Goal: Task Accomplishment & Management: Use online tool/utility

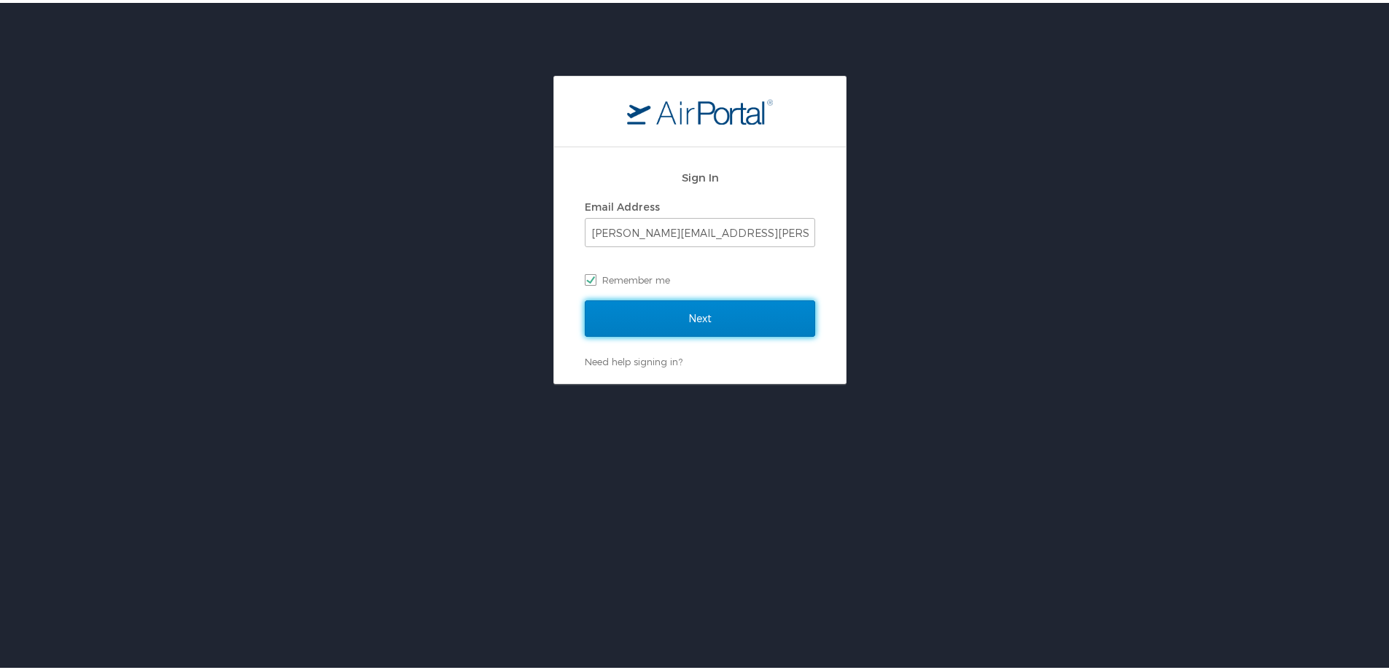
click at [635, 308] on input "Next" at bounding box center [700, 316] width 230 height 36
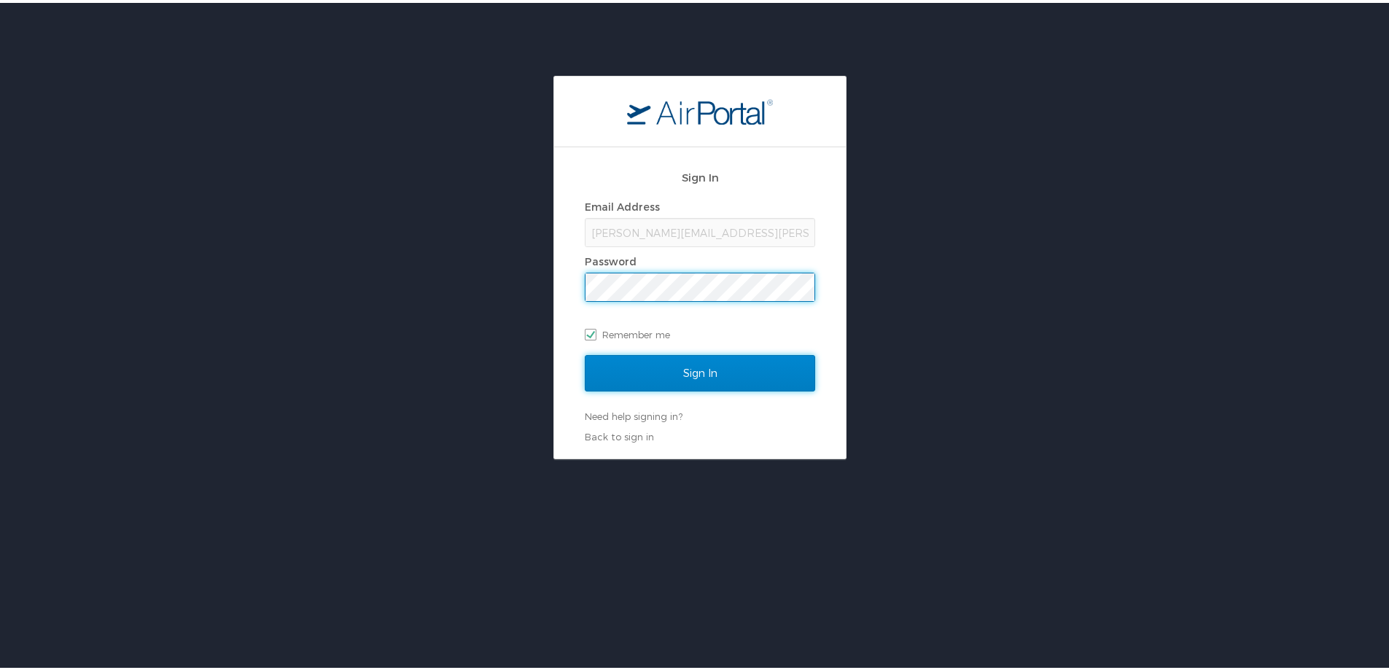
click at [667, 362] on input "Sign In" at bounding box center [700, 370] width 230 height 36
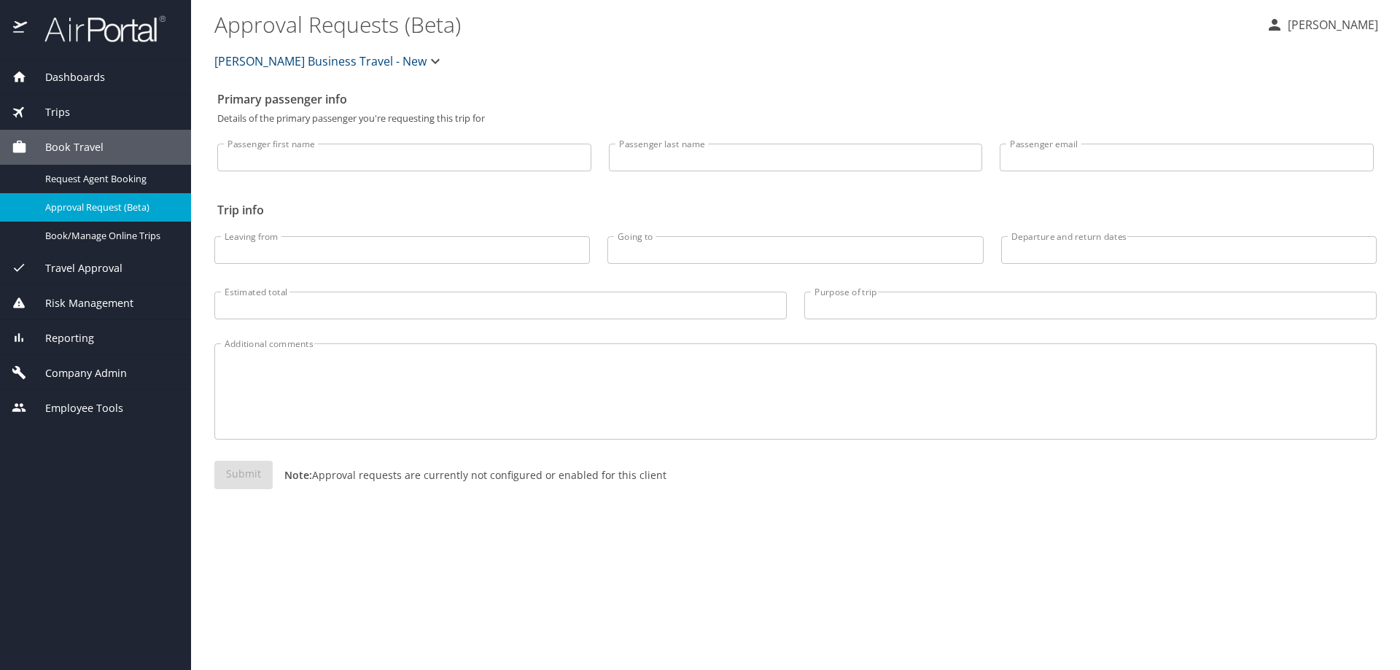
click at [133, 343] on div "Reporting" at bounding box center [96, 338] width 168 height 16
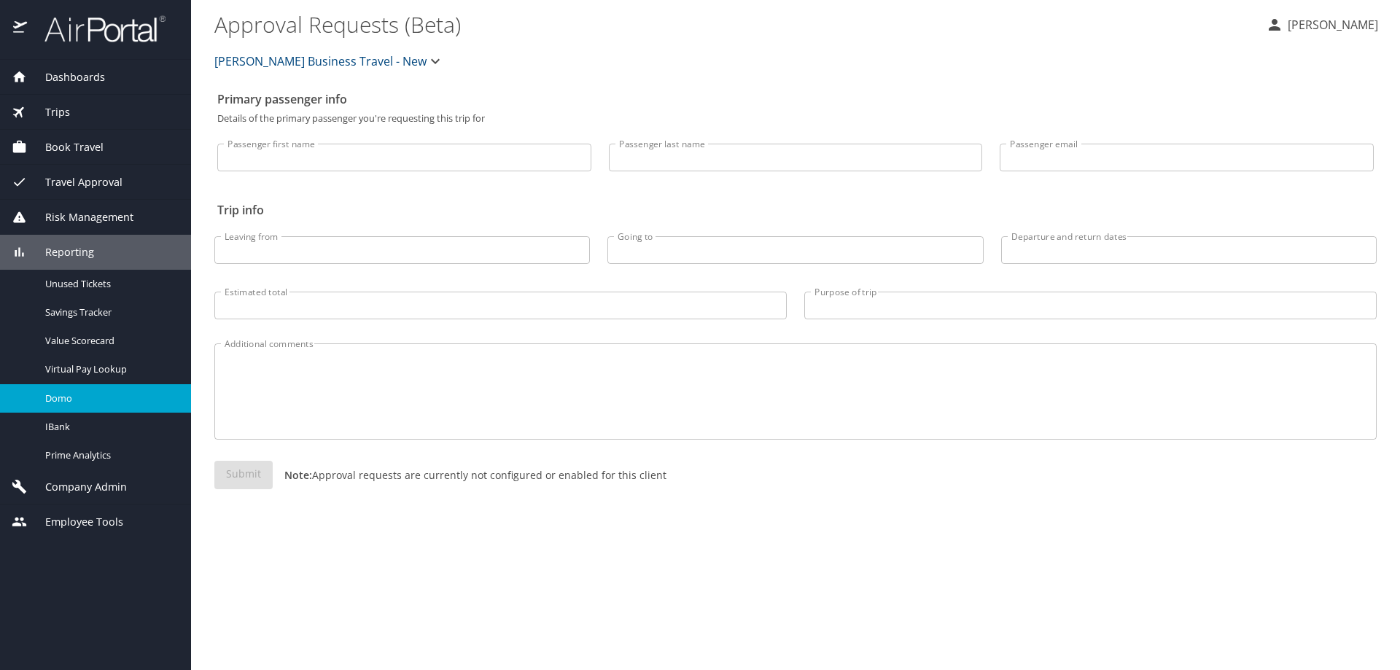
click at [78, 403] on span "Domo" at bounding box center [109, 399] width 128 height 14
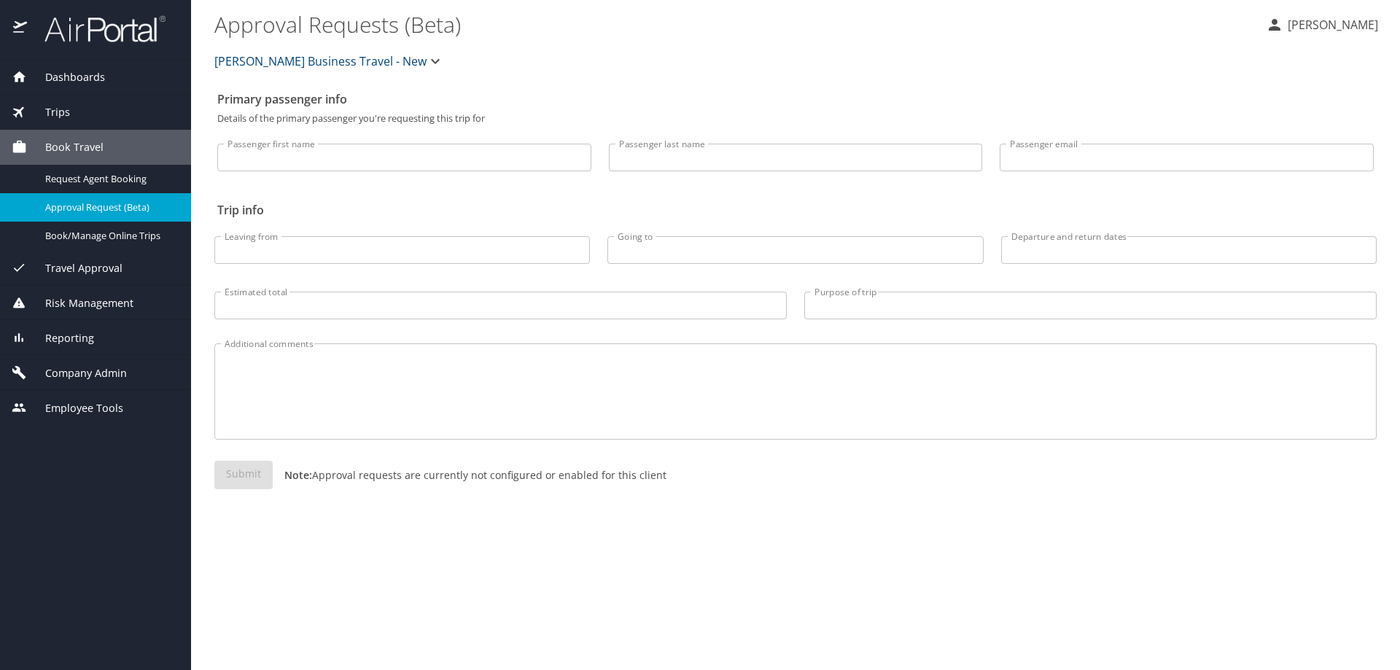
click at [170, 369] on div "Company Admin" at bounding box center [96, 373] width 168 height 16
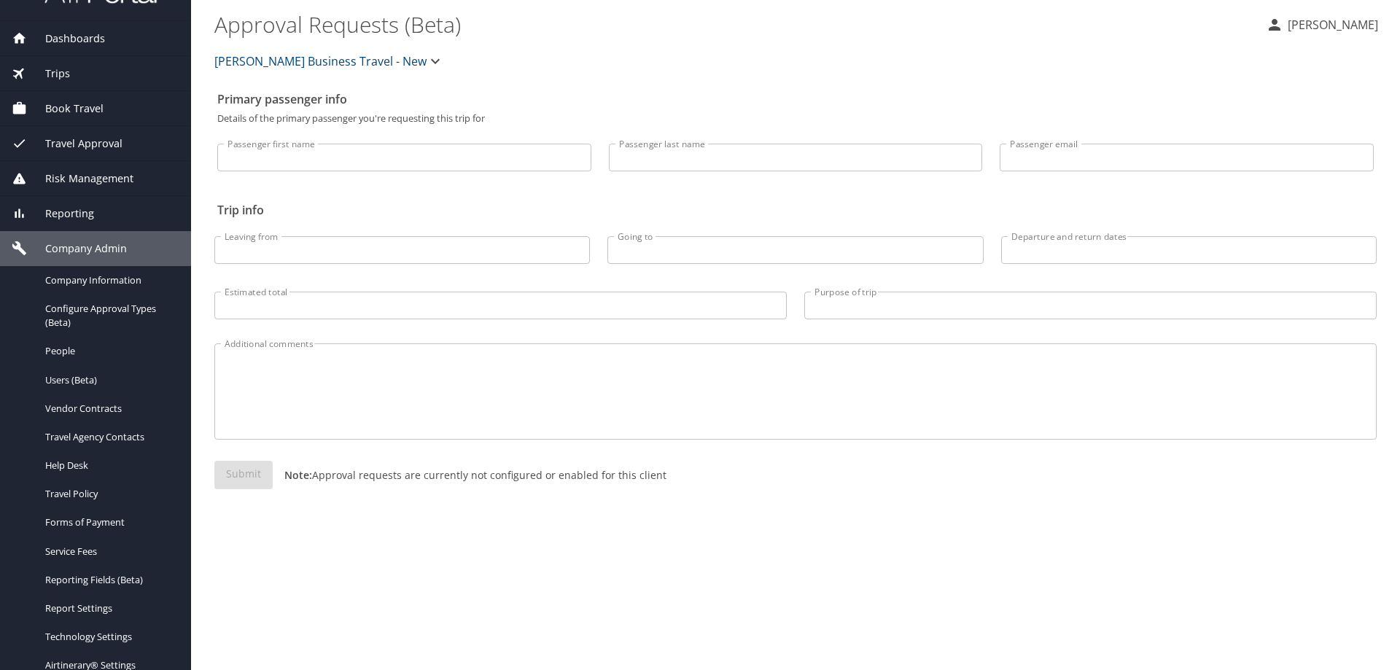
scroll to position [146, 0]
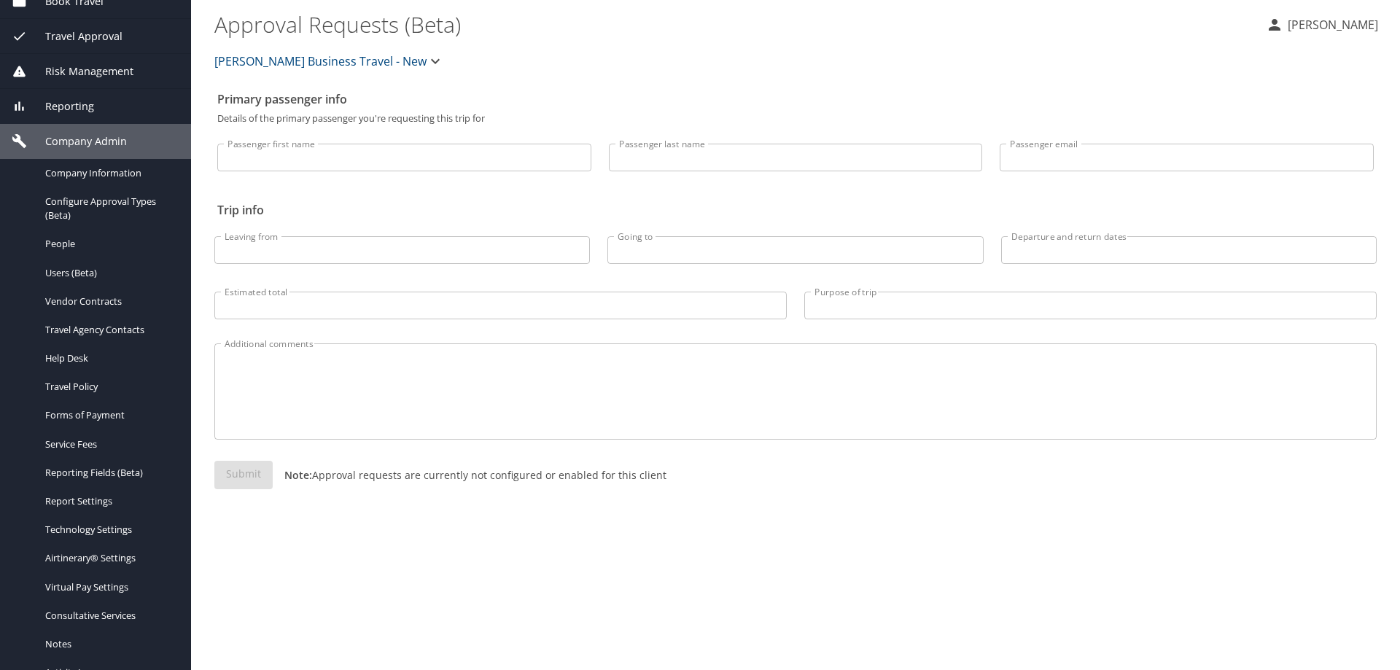
click at [58, 101] on span "Reporting" at bounding box center [60, 106] width 67 height 16
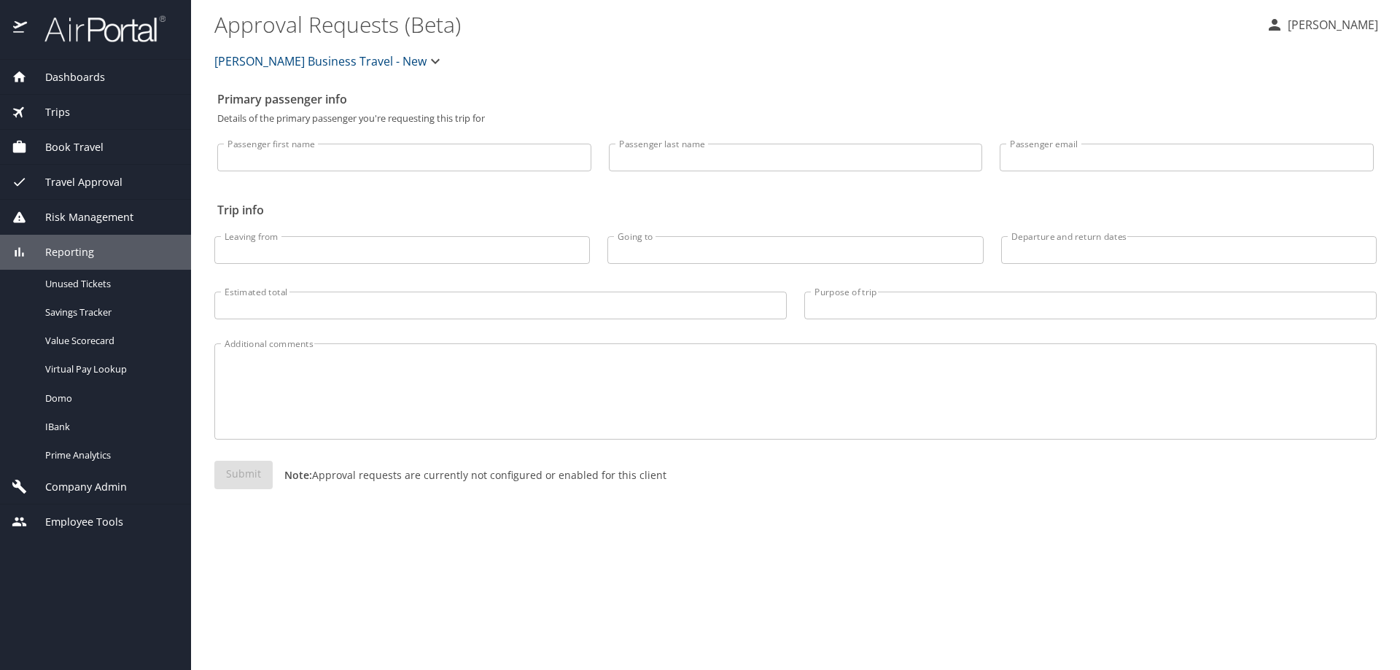
scroll to position [0, 0]
click at [64, 393] on span "Domo" at bounding box center [109, 399] width 128 height 14
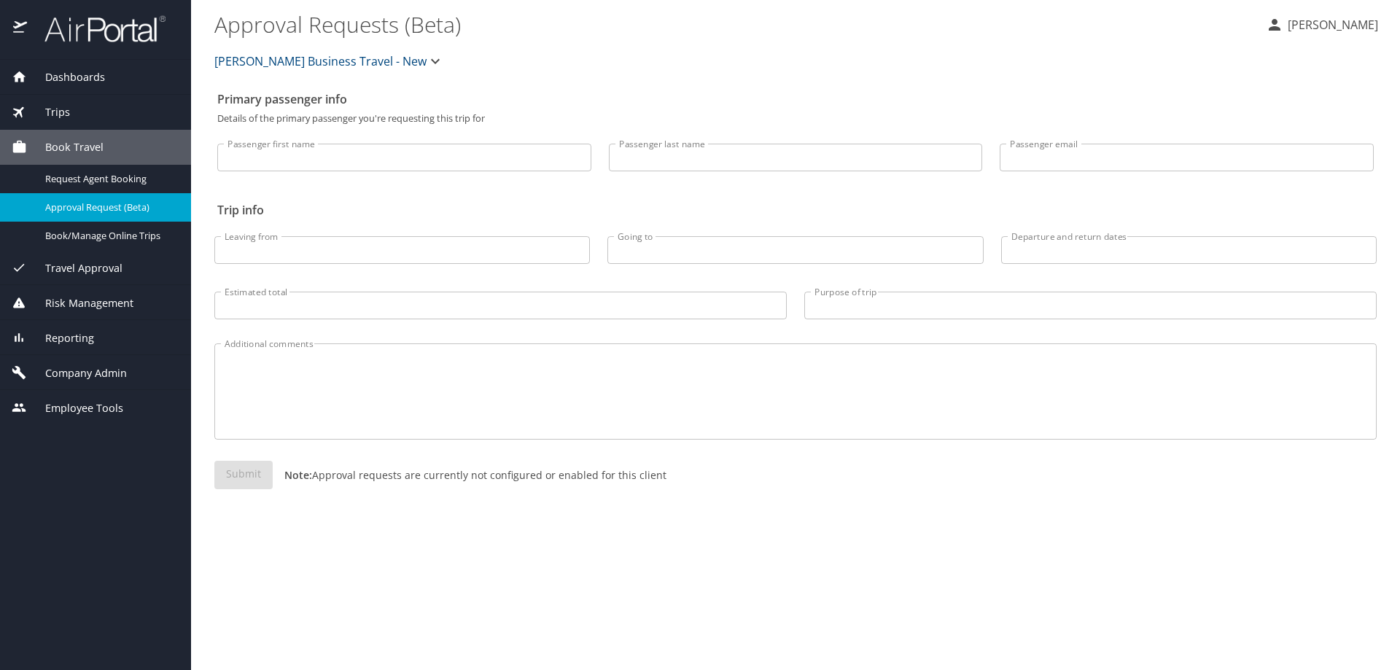
click at [85, 348] on div "Reporting" at bounding box center [95, 337] width 191 height 35
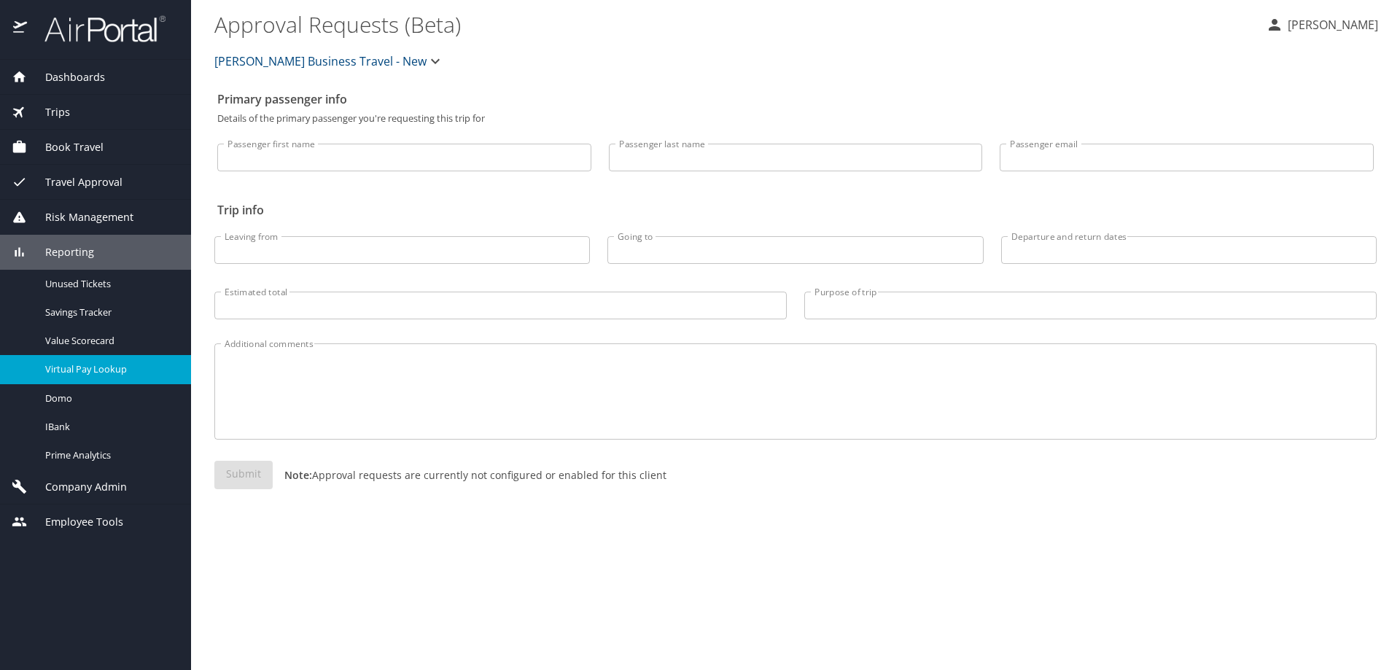
click at [90, 373] on span "Virtual Pay Lookup" at bounding box center [109, 369] width 128 height 14
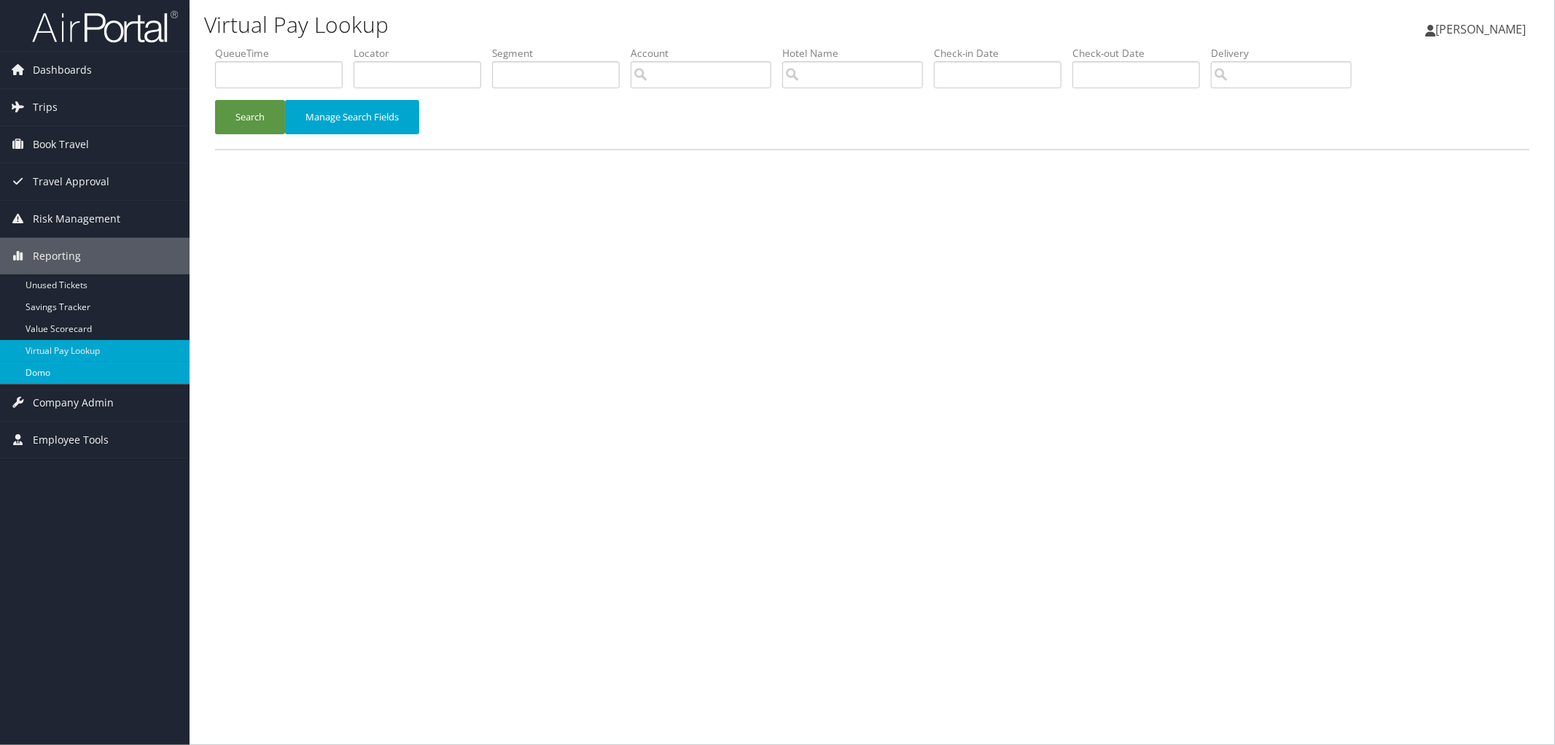
click at [63, 375] on link "Domo" at bounding box center [95, 373] width 190 height 22
click at [455, 74] on input "text" at bounding box center [418, 74] width 128 height 27
paste input "D972R9"
type input "D972R9"
click at [245, 114] on button "Search" at bounding box center [250, 117] width 70 height 34
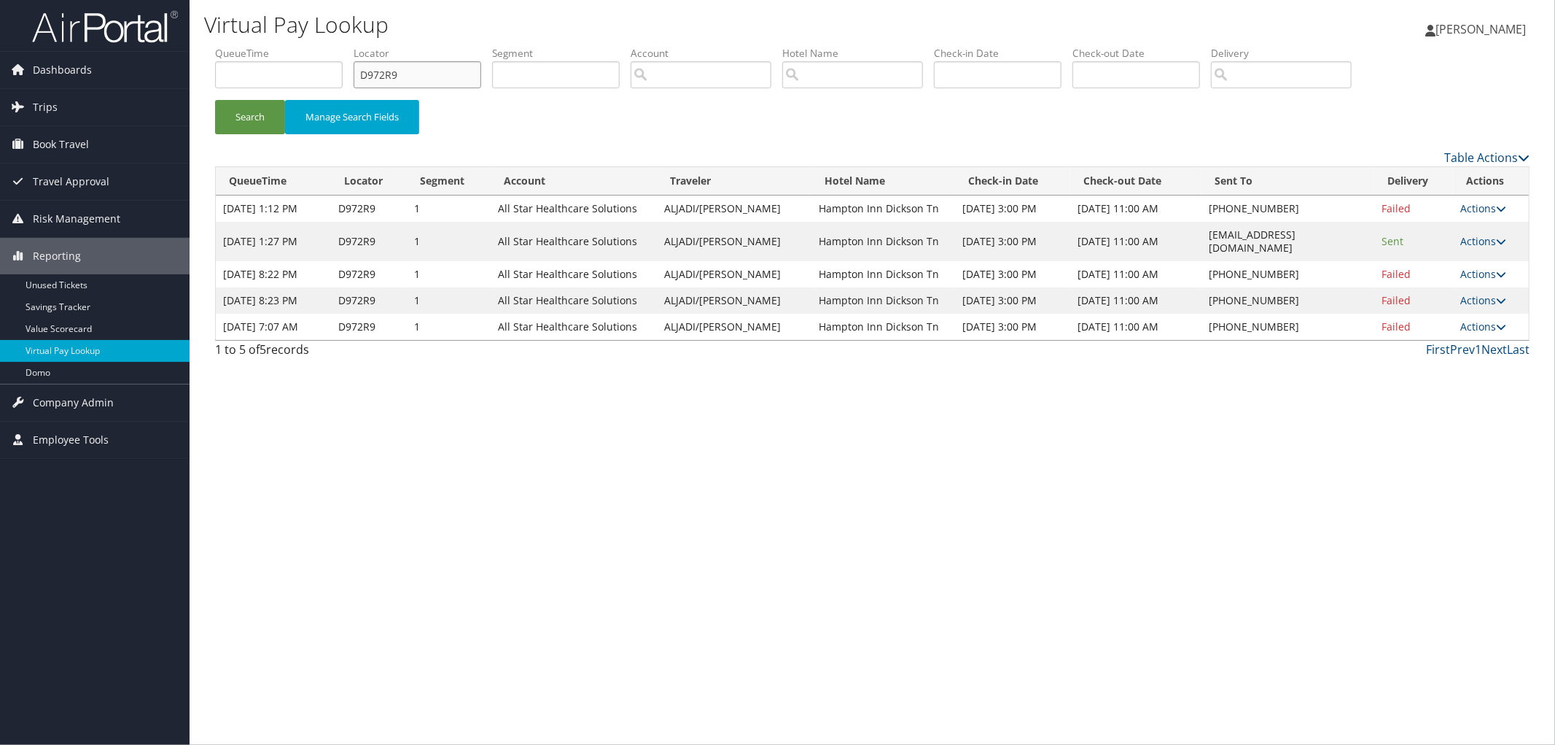
drag, startPoint x: 395, startPoint y: 82, endPoint x: 310, endPoint y: 93, distance: 86.0
click at [326, 46] on ul "QueueTime Locator D972R9 Segment Account Traveler Hotel Name Check-in Date Chec…" at bounding box center [872, 46] width 1315 height 0
paste input "D1F5HZ"
type input "D1F5HZ"
click at [215, 100] on button "Search" at bounding box center [250, 117] width 70 height 34
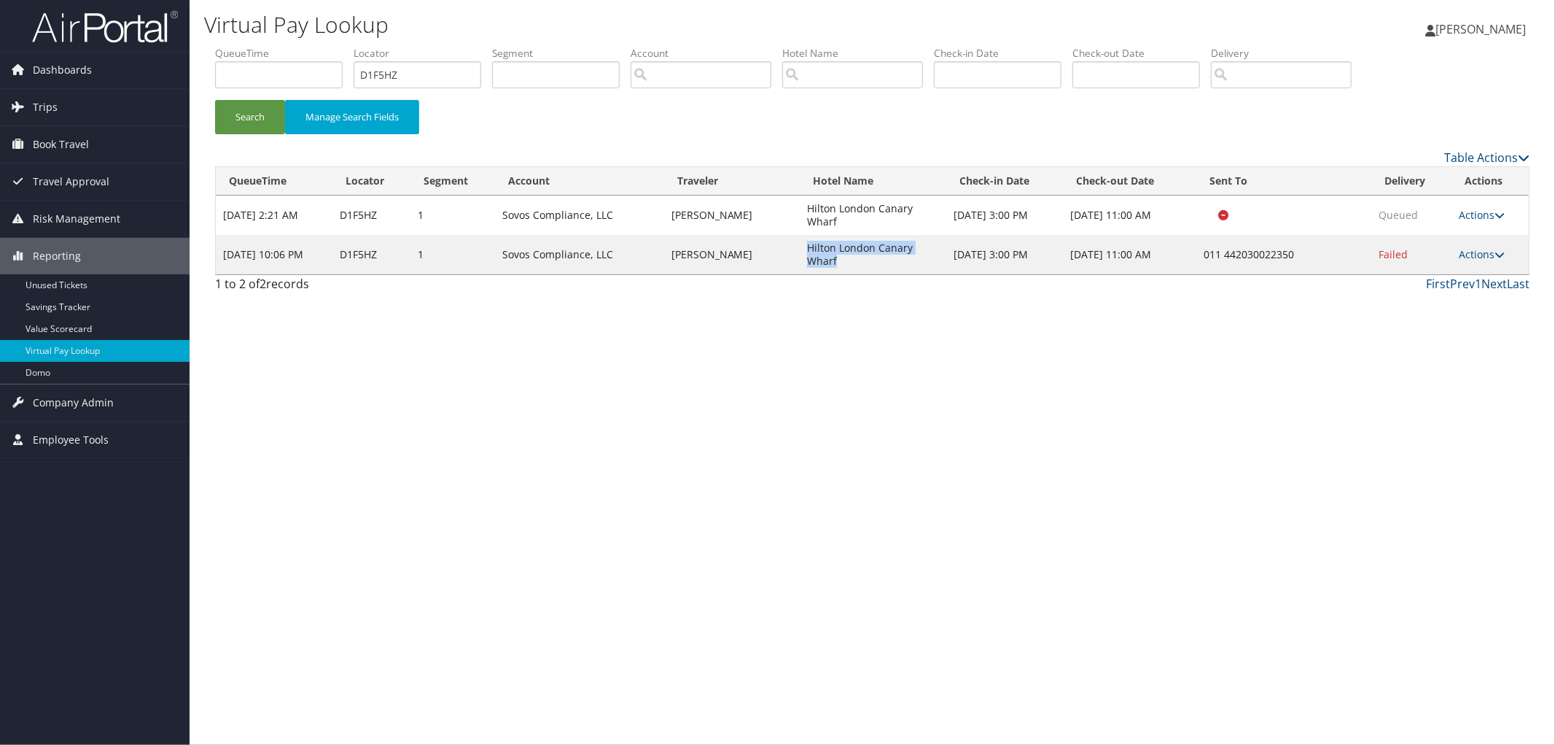
drag, startPoint x: 841, startPoint y: 260, endPoint x: 804, endPoint y: 246, distance: 39.7
click at [804, 246] on td "Hilton London Canary Wharf" at bounding box center [873, 254] width 147 height 39
click at [1489, 247] on link "Actions" at bounding box center [1483, 254] width 46 height 14
click at [1489, 263] on ul "Resend Logs Delivery Information View Itinerary" at bounding box center [1443, 313] width 130 height 101
click at [1483, 249] on link "Actions" at bounding box center [1483, 254] width 46 height 14
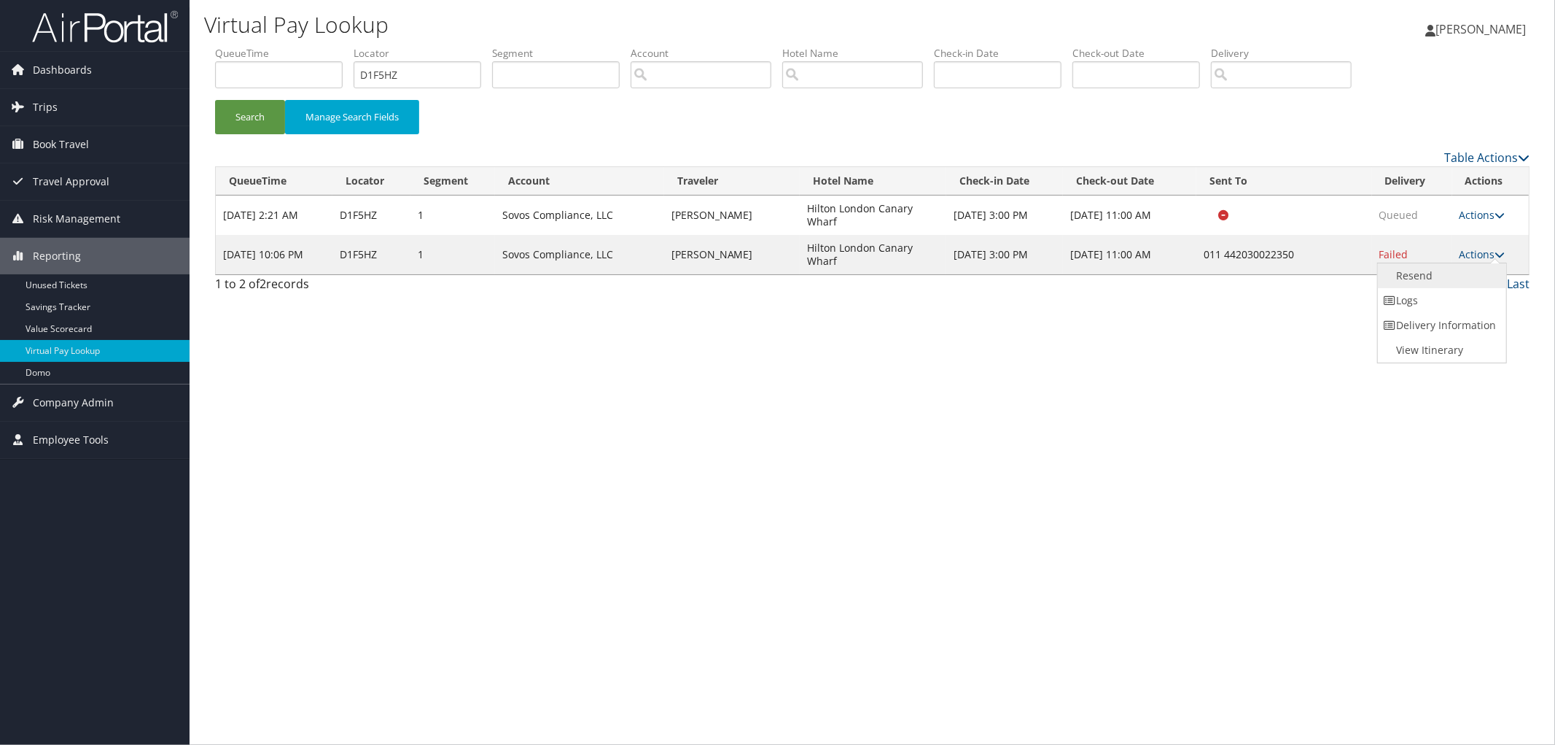
click at [1485, 268] on link "Resend" at bounding box center [1440, 275] width 125 height 25
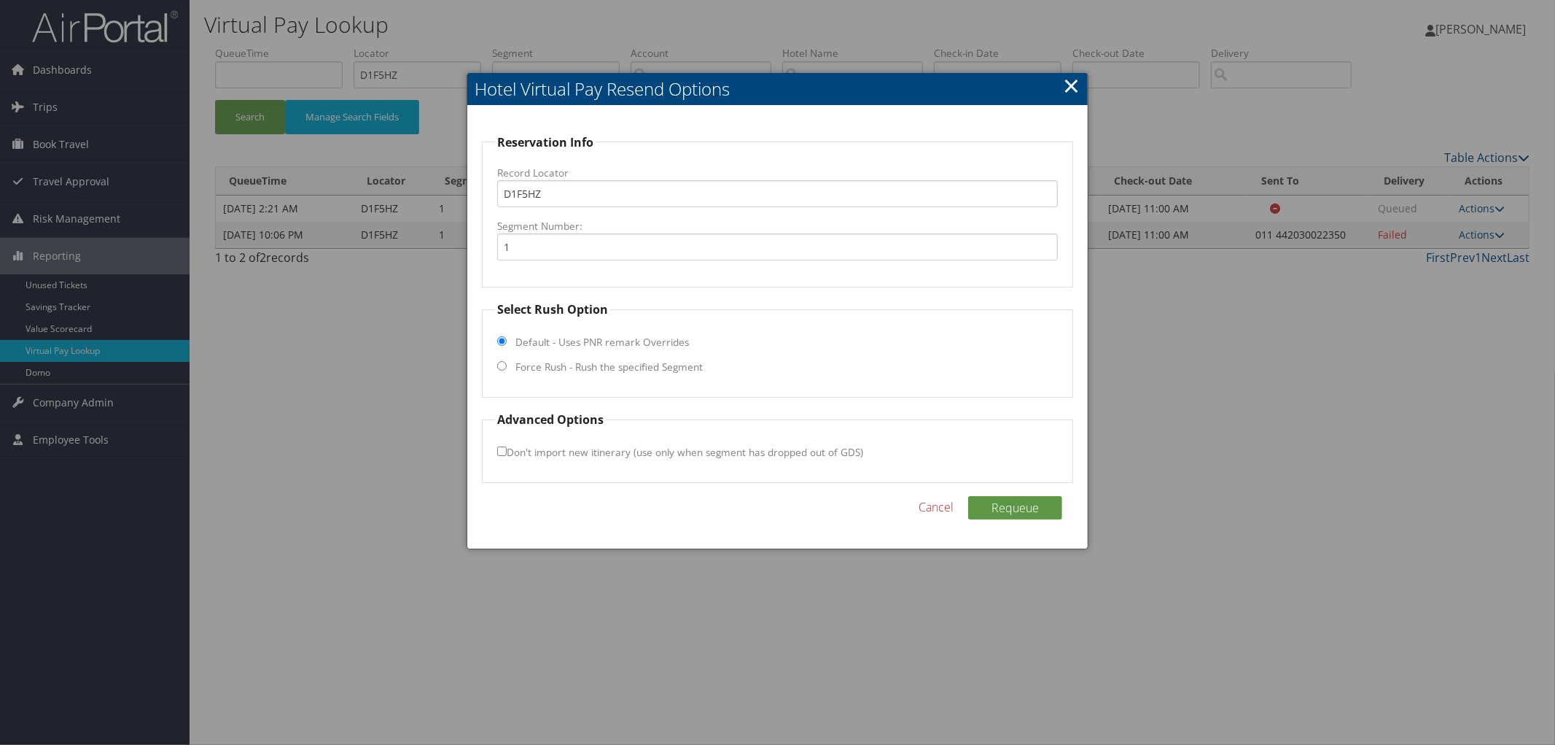
click at [591, 372] on label "Force Rush - Rush the specified Segment" at bounding box center [609, 367] width 187 height 15
click at [507, 370] on input "Force Rush - Rush the specified Segment" at bounding box center [501, 365] width 9 height 9
radio input "true"
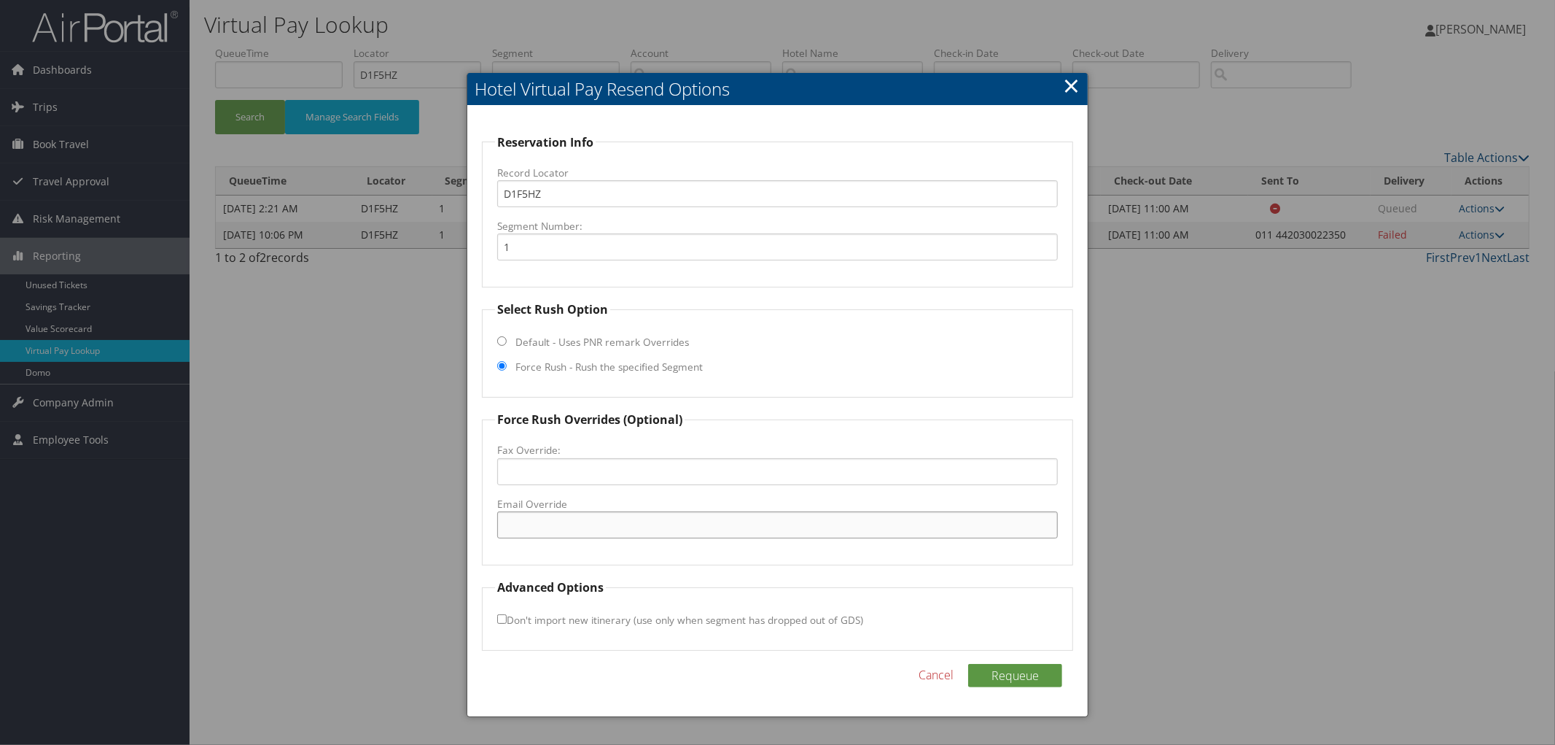
paste input "LONCW_Frontoffice@hilton.com"
type input "LONCW_Frontoffice@hilton.com"
click at [1003, 680] on button "Requeue" at bounding box center [1015, 675] width 94 height 23
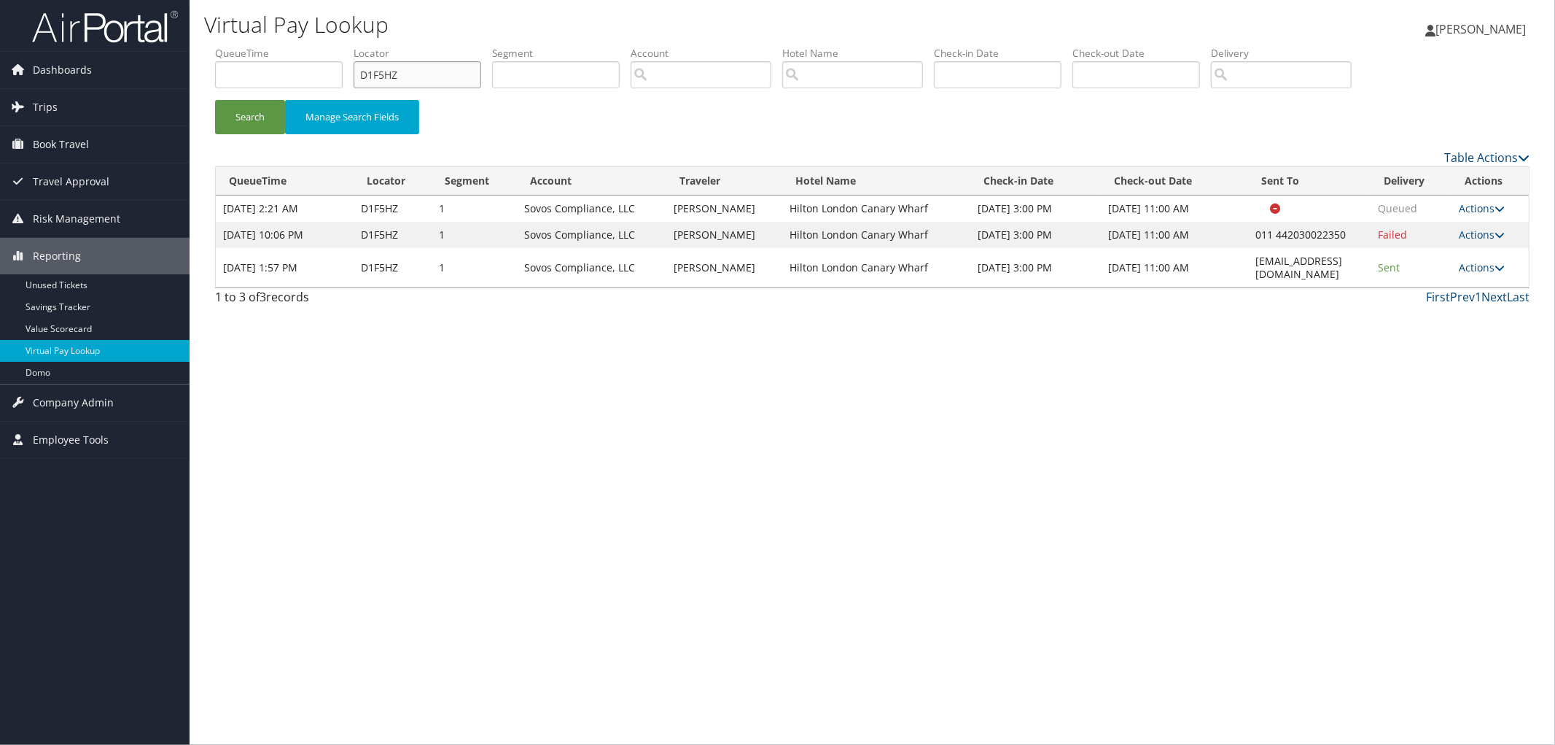
drag, startPoint x: 427, startPoint y: 78, endPoint x: 273, endPoint y: 90, distance: 154.4
click at [309, 46] on ul "QueueTime Locator D1F5HZ Segment Account Traveler Hotel Name Check-in Date Chec…" at bounding box center [872, 46] width 1315 height 0
paste input "D1M641"
type input "D1M641"
click at [215, 100] on button "Search" at bounding box center [250, 117] width 70 height 34
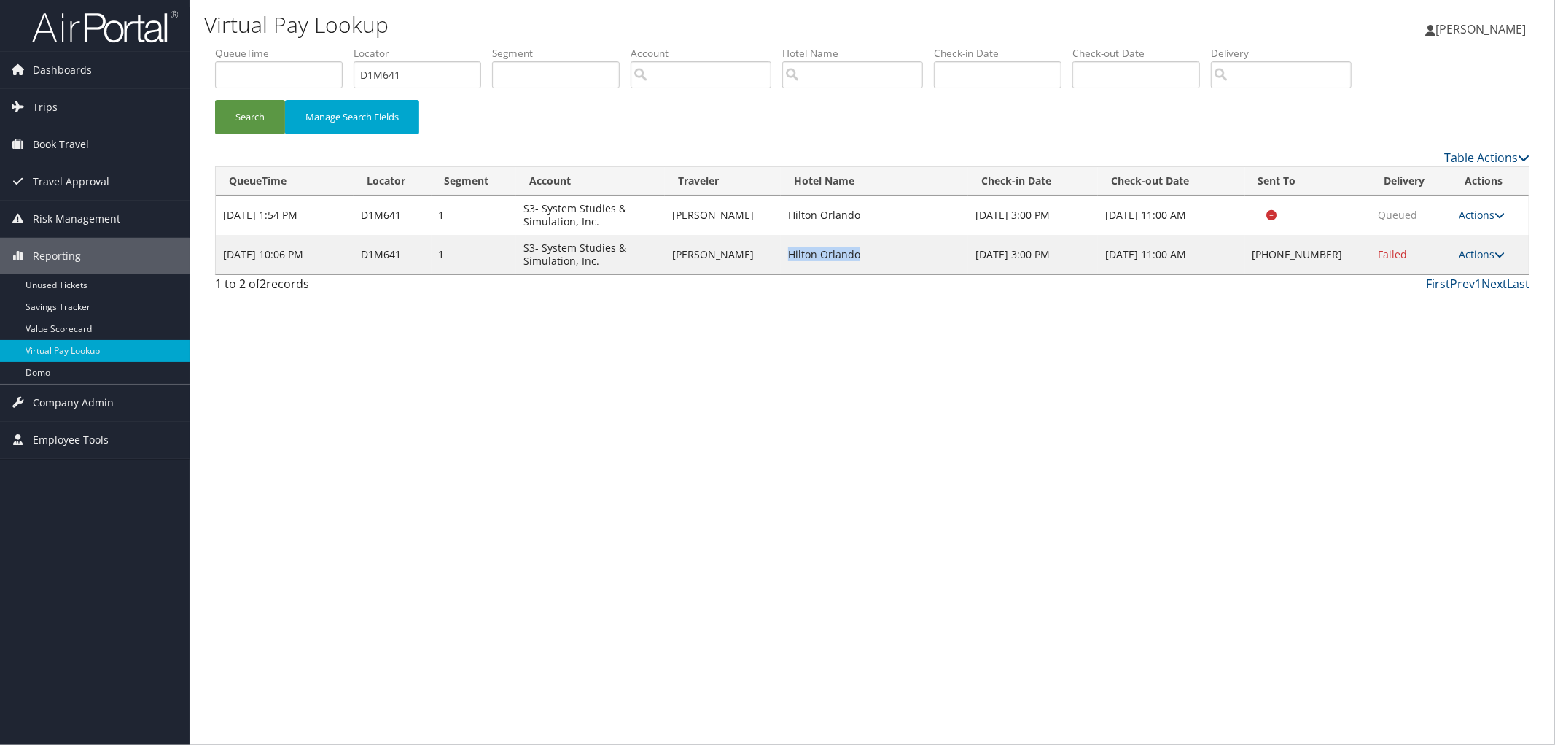
drag, startPoint x: 870, startPoint y: 249, endPoint x: 774, endPoint y: 255, distance: 96.4
click at [781, 255] on td "Hilton Orlando" at bounding box center [874, 254] width 187 height 39
click at [1483, 252] on link "Actions" at bounding box center [1482, 254] width 46 height 14
click at [1475, 268] on link "Resend" at bounding box center [1439, 275] width 125 height 25
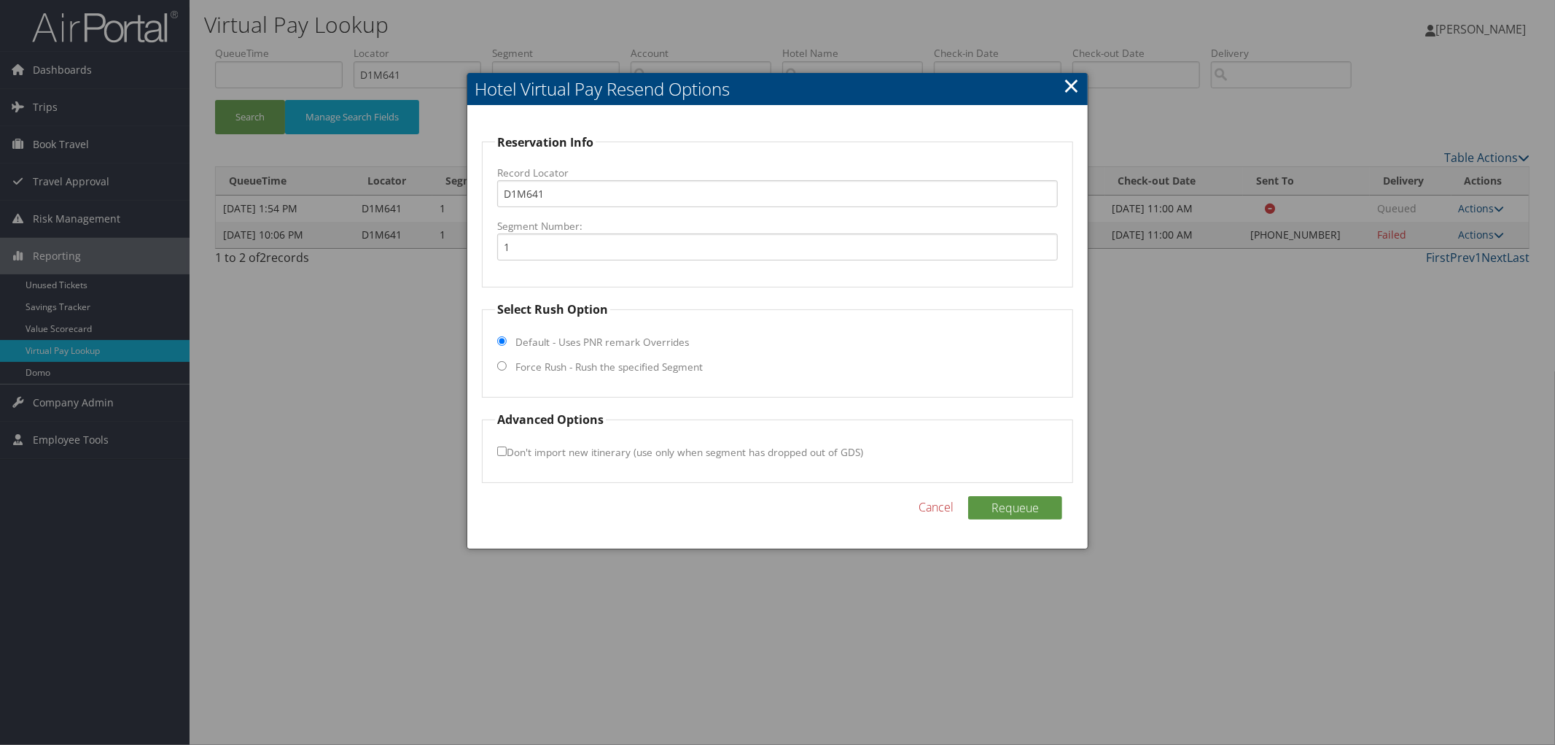
click at [610, 365] on label "Force Rush - Rush the specified Segment" at bounding box center [609, 367] width 187 height 15
click at [507, 365] on input "Force Rush - Rush the specified Segment" at bounding box center [501, 365] width 9 height 9
radio input "true"
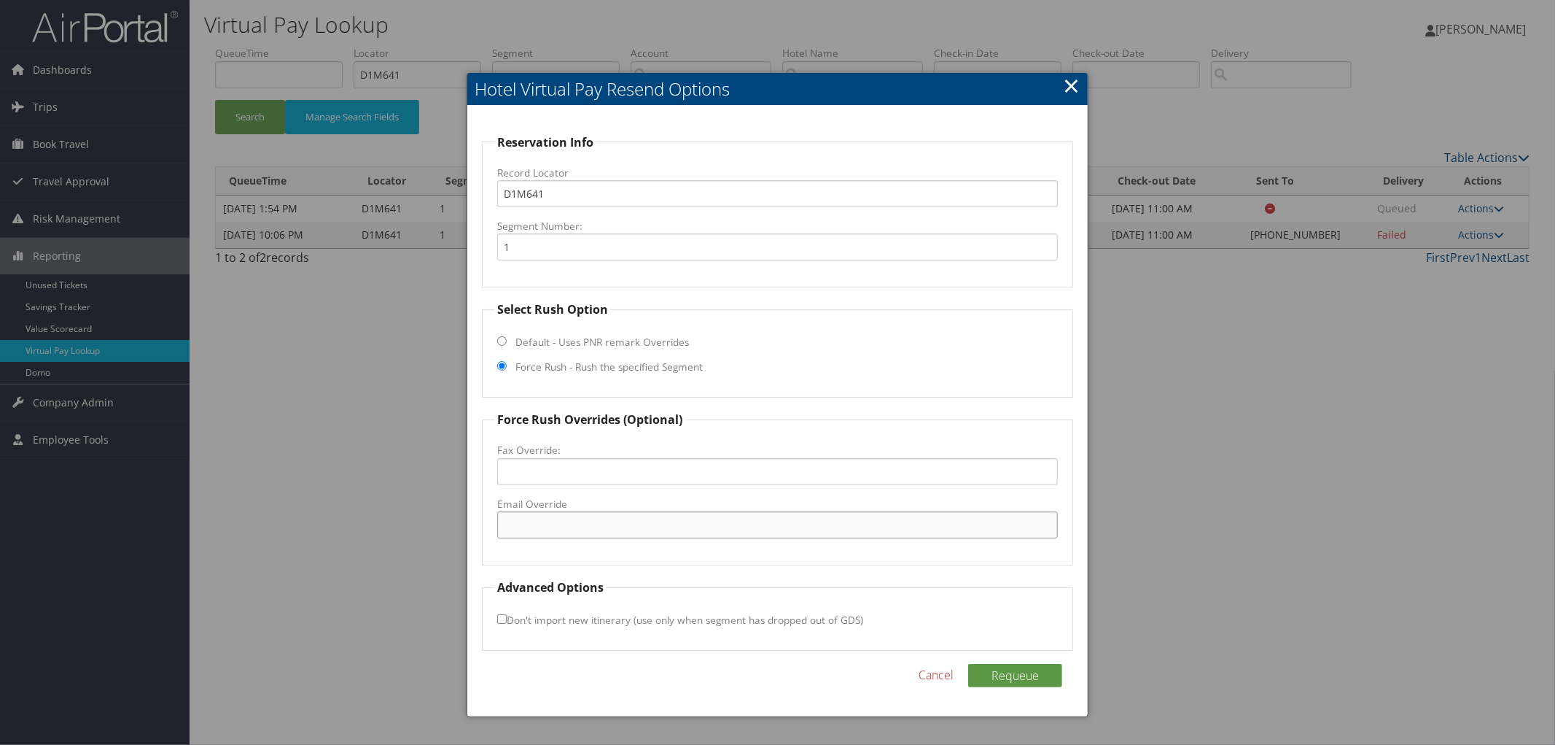
paste input "ORLOC-PAC@hilton.com"
type input "ORLOC-PAC@hilton.com"
click at [1002, 679] on button "Requeue" at bounding box center [1015, 675] width 94 height 23
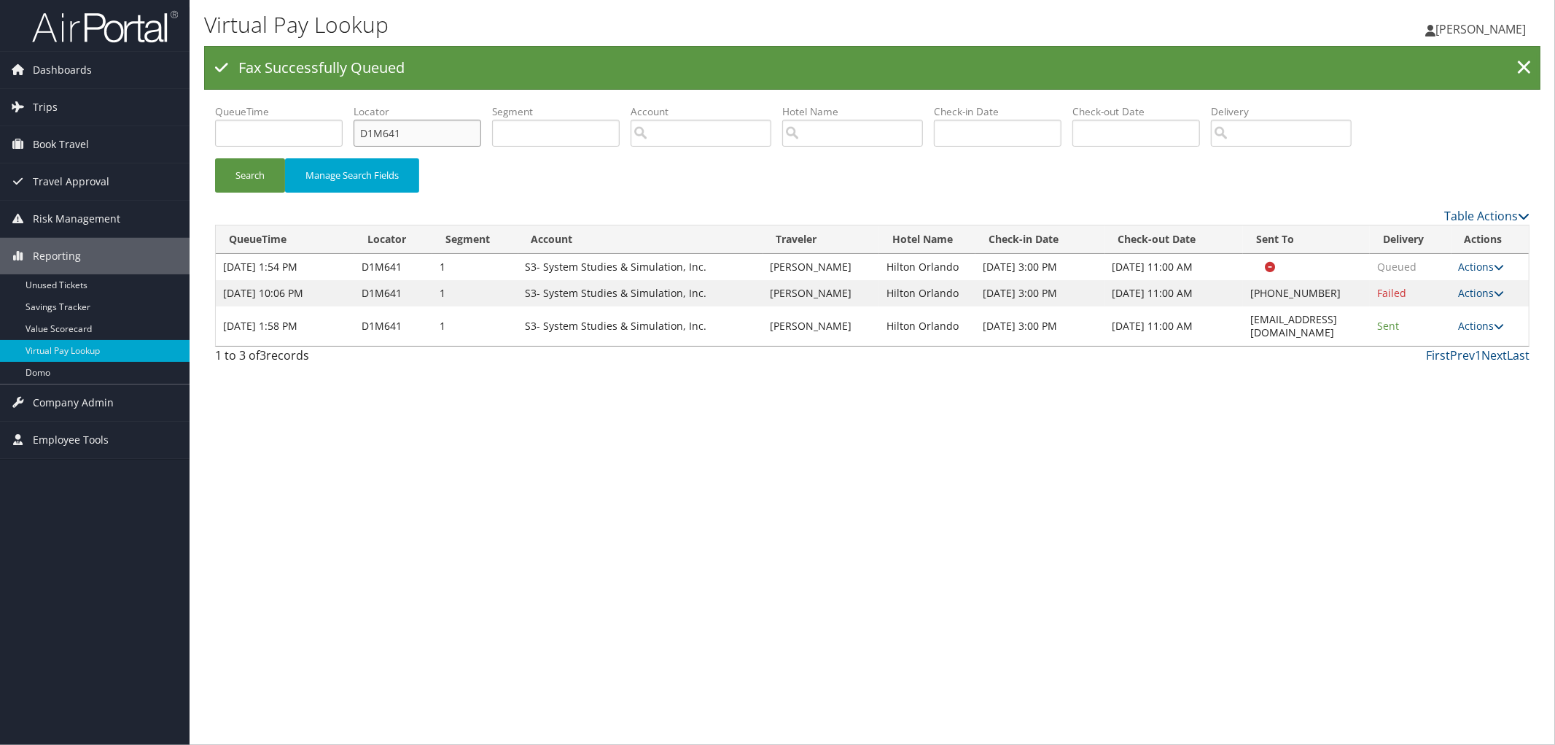
drag, startPoint x: 418, startPoint y: 133, endPoint x: 315, endPoint y: 136, distance: 102.9
click at [319, 104] on ul "QueueTime Locator D1M641 Segment Account Traveler Hotel Name Check-in Date Chec…" at bounding box center [872, 104] width 1315 height 0
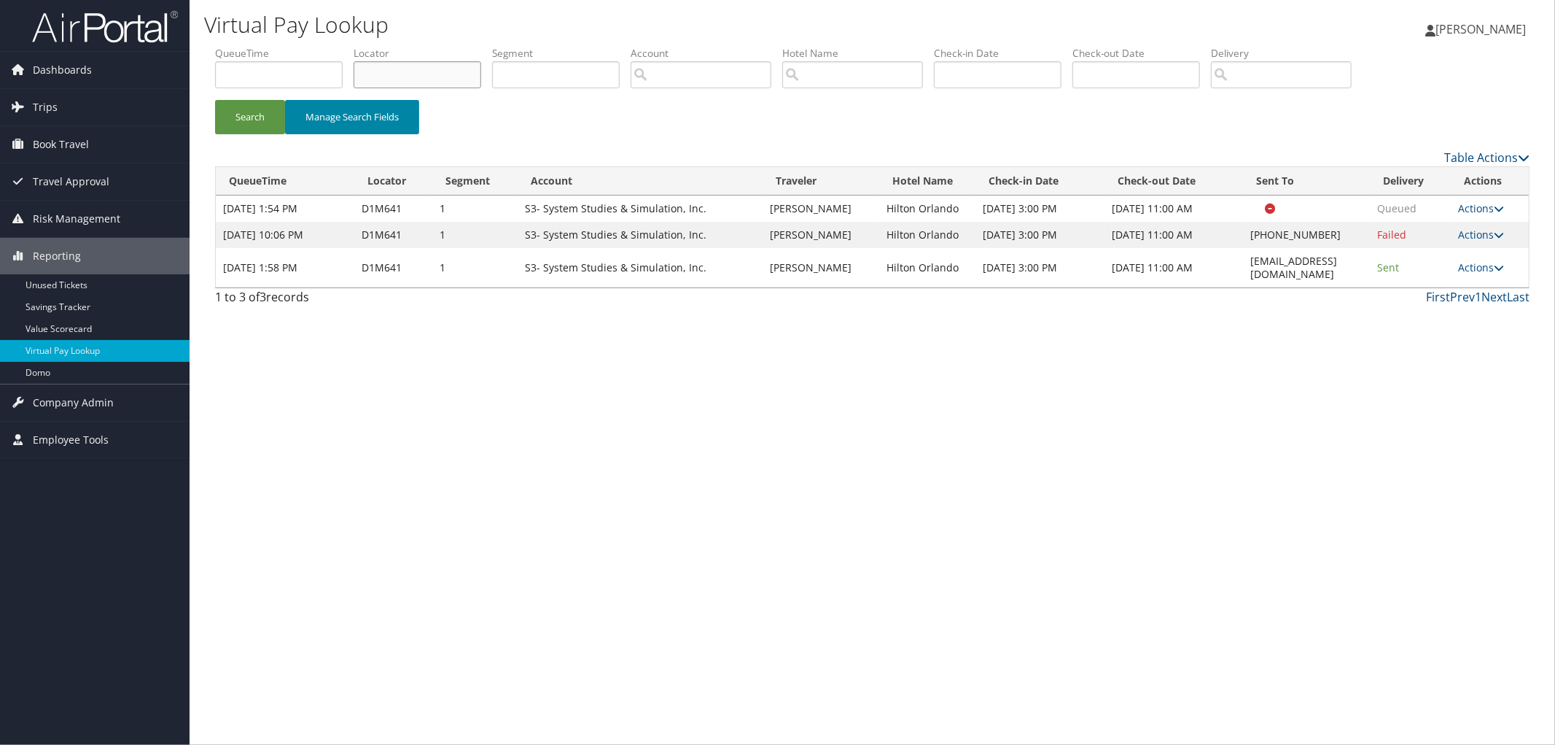
paste input "D3T4DS"
type input "D3T4DS"
click at [215, 100] on button "Search" at bounding box center [250, 117] width 70 height 34
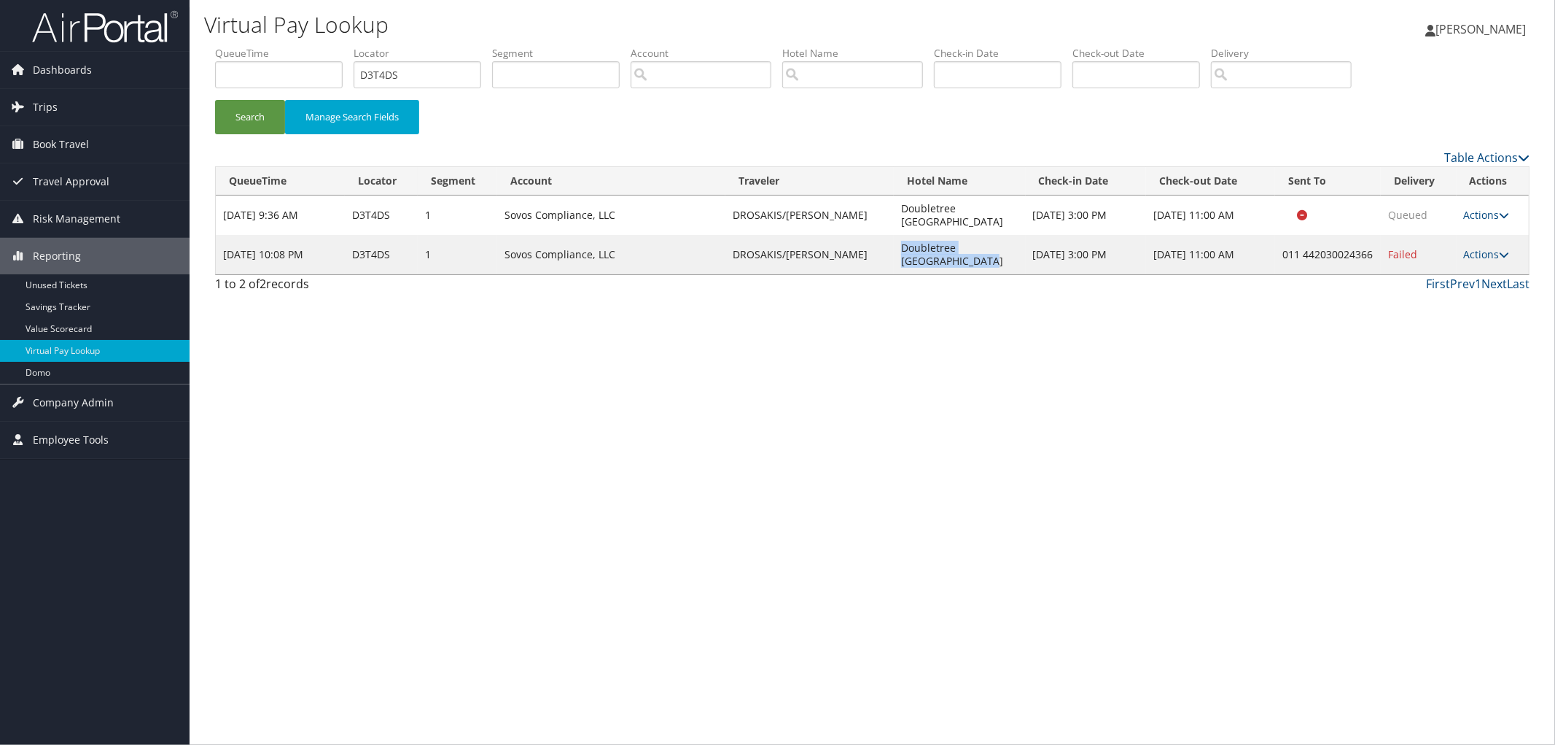
drag, startPoint x: 966, startPoint y: 294, endPoint x: 907, endPoint y: 256, distance: 69.6
click at [907, 256] on td "Doubletree London Docklands" at bounding box center [959, 254] width 131 height 39
click at [1488, 261] on link "Actions" at bounding box center [1487, 254] width 46 height 14
click at [1485, 295] on link "Resend" at bounding box center [1440, 295] width 125 height 25
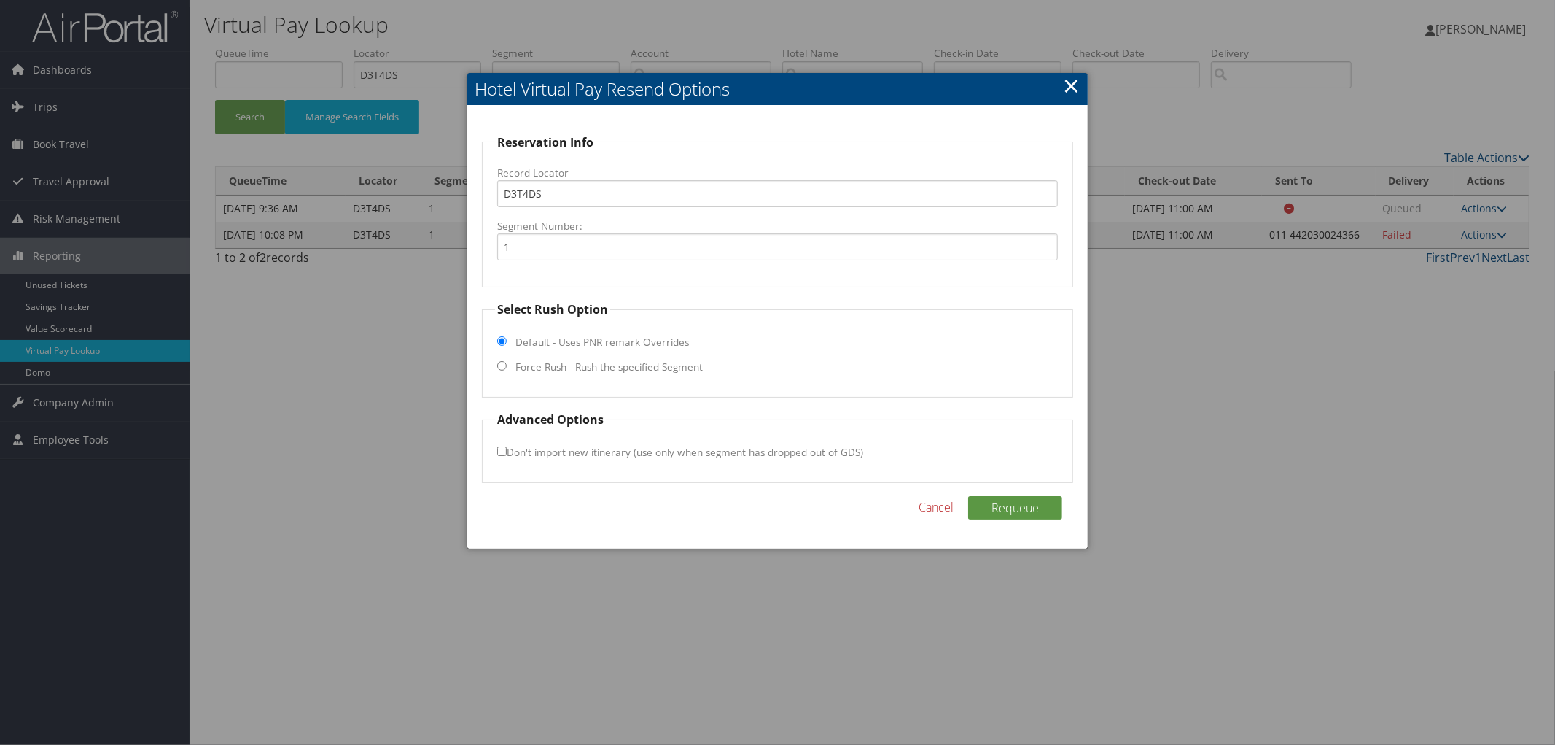
click at [581, 370] on label "Force Rush - Rush the specified Segment" at bounding box center [609, 367] width 187 height 15
click at [507, 370] on input "Force Rush - Rush the specified Segment" at bounding box center [501, 365] width 9 height 9
radio input "true"
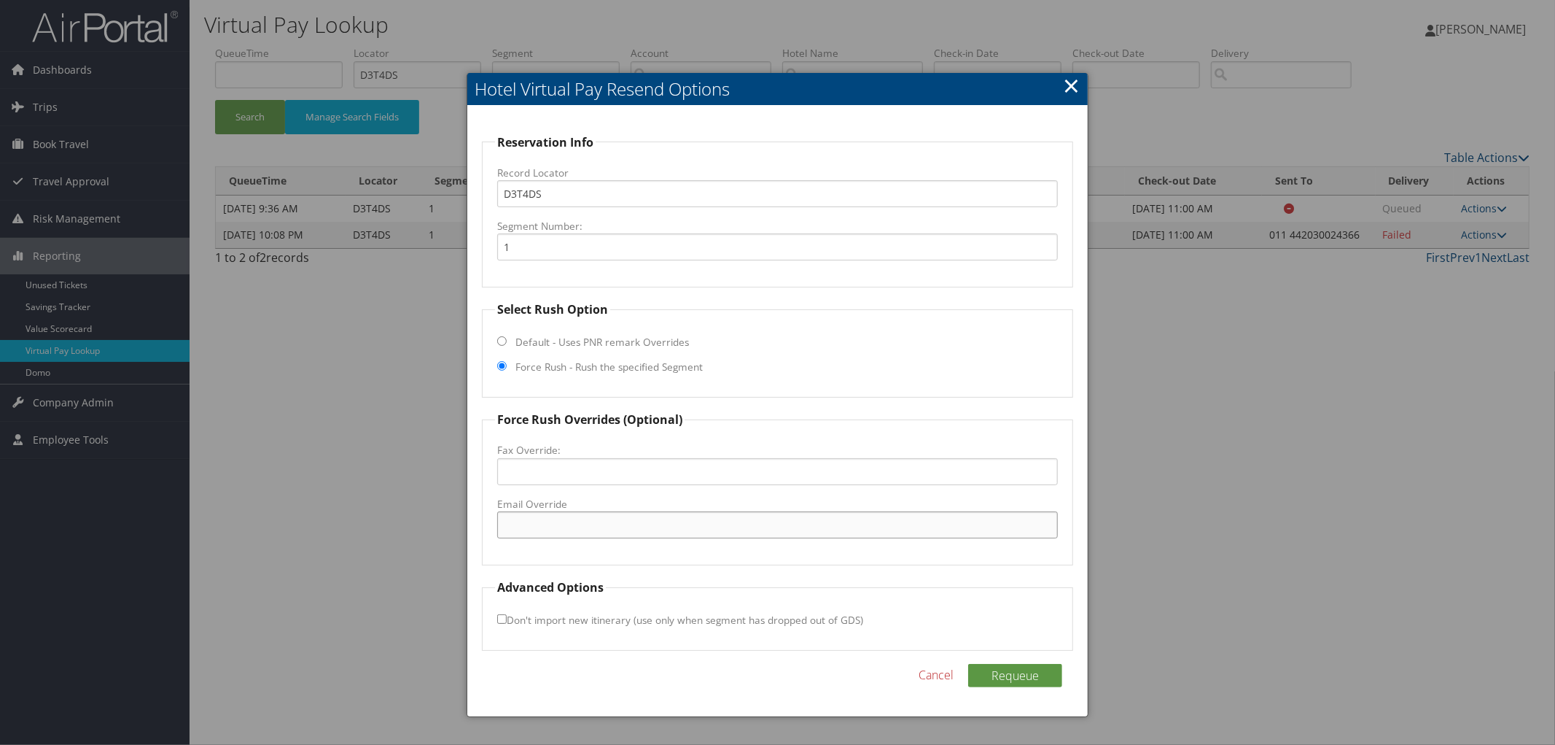
paste input "LONND_GM@hilton.com"
type input "LONND_GM@hilton.com"
click at [1003, 669] on button "Requeue" at bounding box center [1015, 675] width 94 height 23
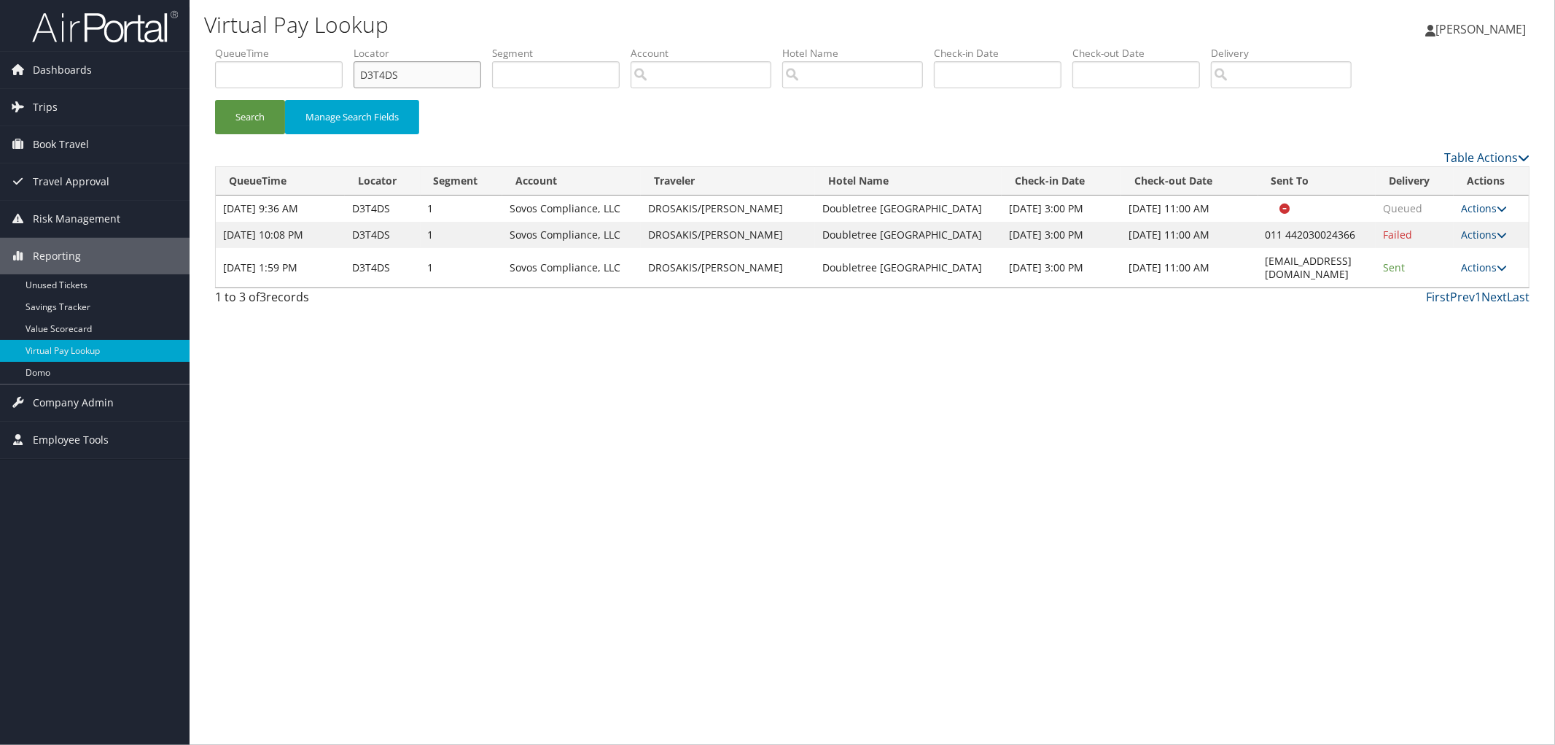
drag, startPoint x: 390, startPoint y: 79, endPoint x: 311, endPoint y: 90, distance: 79.5
click at [323, 46] on ul "QueueTime Locator D3T4DS Segment Account Traveler Hotel Name Check-in Date Chec…" at bounding box center [872, 46] width 1315 height 0
paste input "D1XTNZ"
type input "D1XTNZ"
click at [215, 100] on button "Search" at bounding box center [250, 117] width 70 height 34
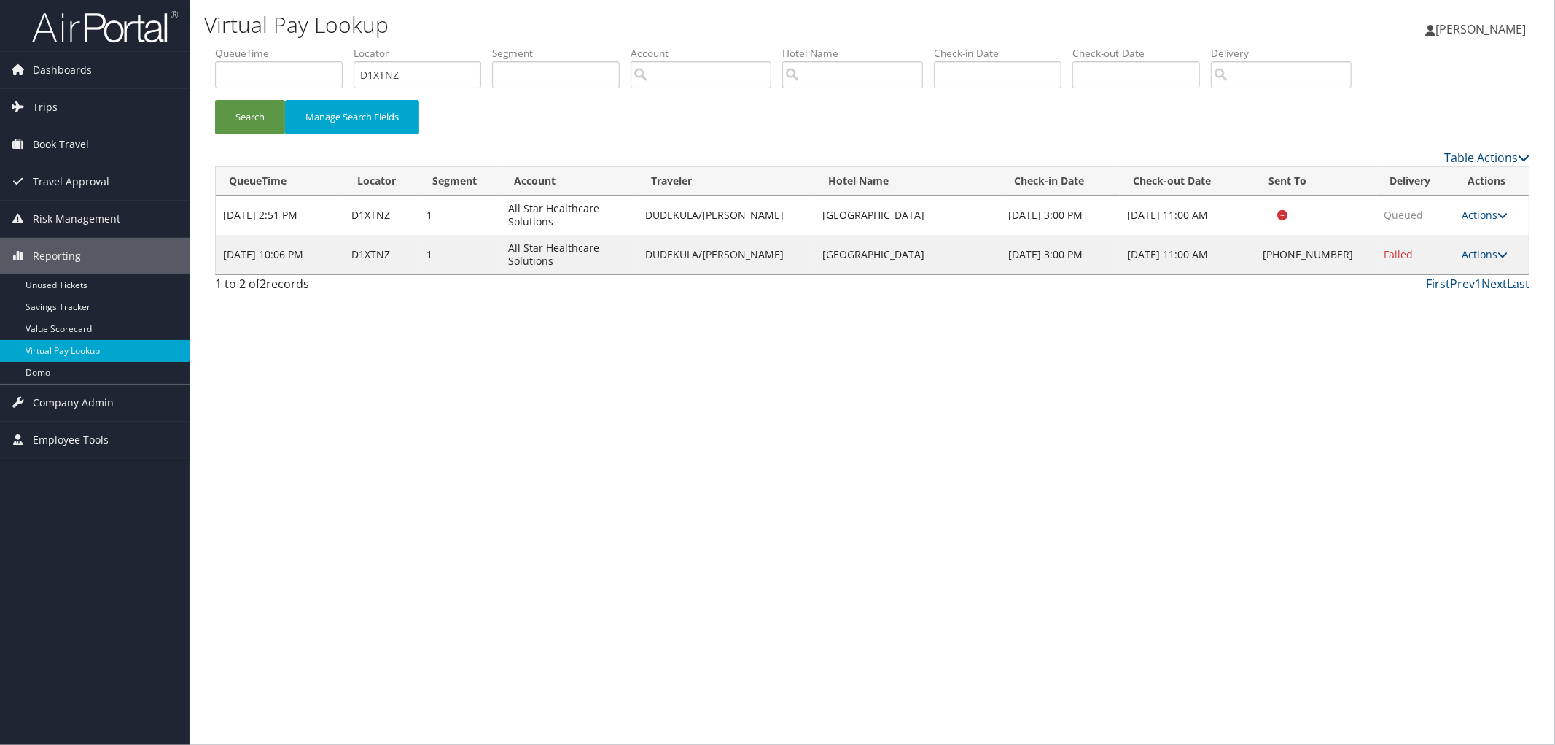
drag, startPoint x: 907, startPoint y: 251, endPoint x: 798, endPoint y: 249, distance: 109.4
click at [815, 249] on td "Omni Richmond Hotel" at bounding box center [907, 254] width 185 height 39
click at [1492, 255] on link "Actions" at bounding box center [1485, 254] width 46 height 14
click at [1451, 284] on link "Resend" at bounding box center [1440, 275] width 125 height 25
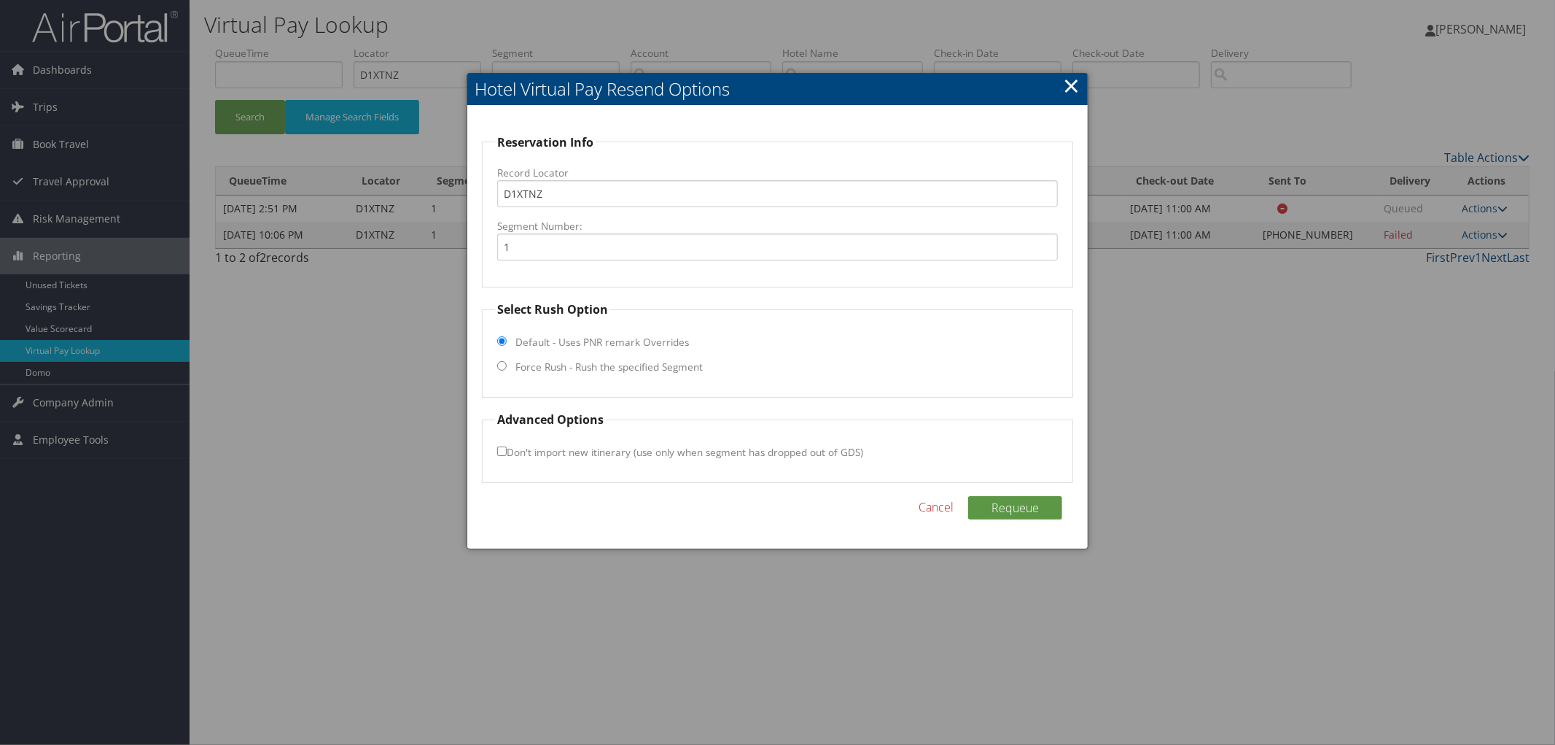
click at [615, 370] on label "Force Rush - Rush the specified Segment" at bounding box center [609, 367] width 187 height 15
click at [507, 370] on input "Force Rush - Rush the specified Segment" at bounding box center [501, 365] width 9 height 9
radio input "true"
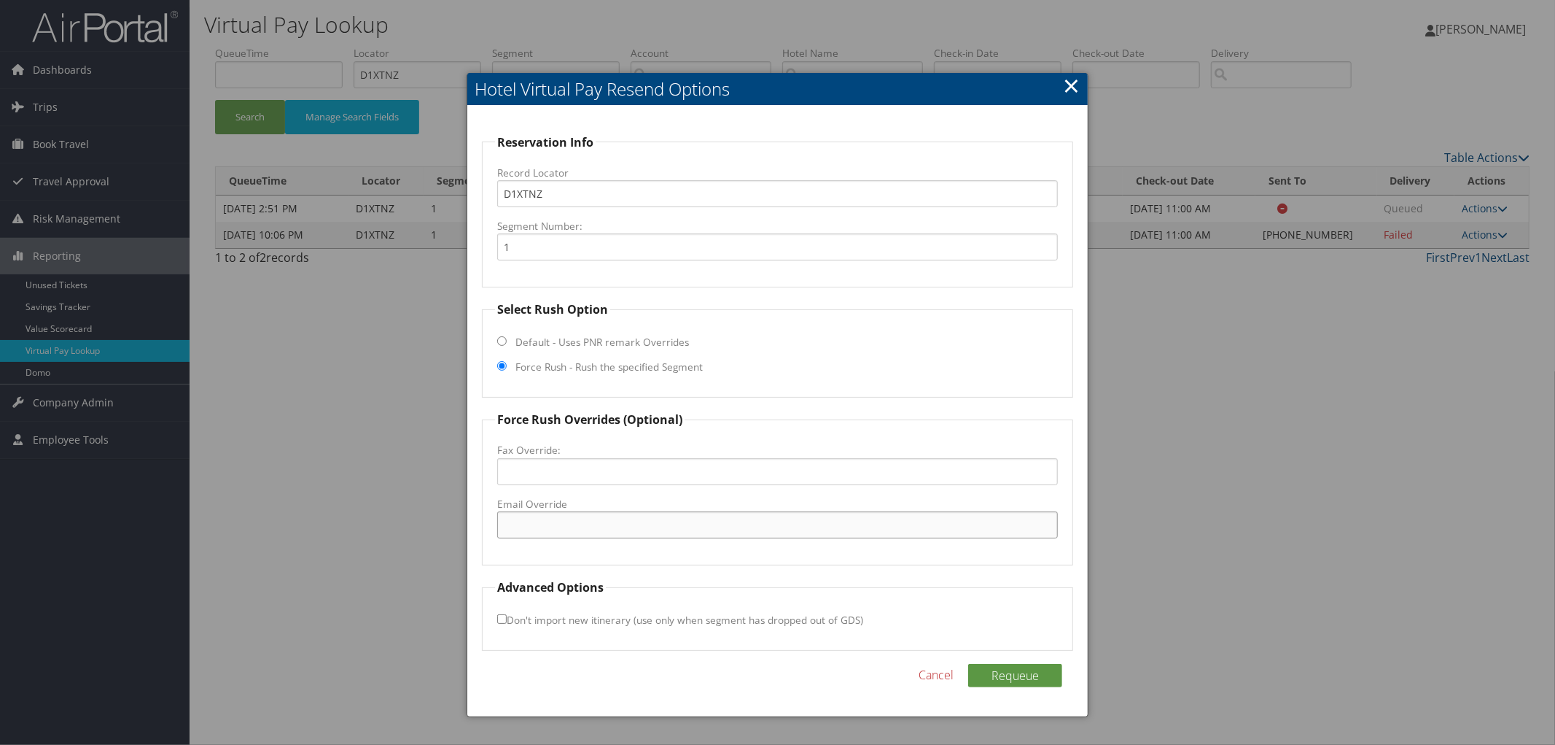
click at [599, 525] on input "Email Override" at bounding box center [777, 524] width 561 height 27
paste input "reservations@omnihotels.com"
type input "reservations@omnihotels.com"
click at [993, 669] on button "Requeue" at bounding box center [1015, 675] width 94 height 23
